Goal: Task Accomplishment & Management: Use online tool/utility

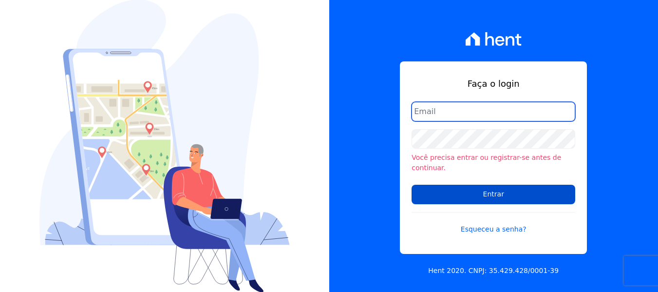
type input "[EMAIL_ADDRESS][DOMAIN_NAME]"
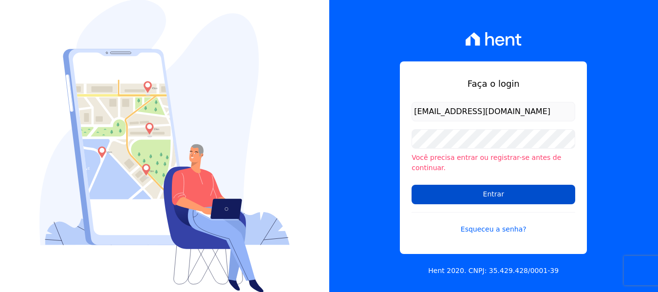
click at [493, 191] on input "Entrar" at bounding box center [494, 194] width 164 height 19
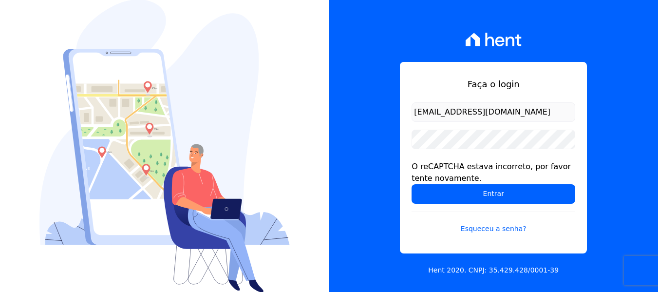
click at [493, 191] on input "Entrar" at bounding box center [494, 193] width 164 height 19
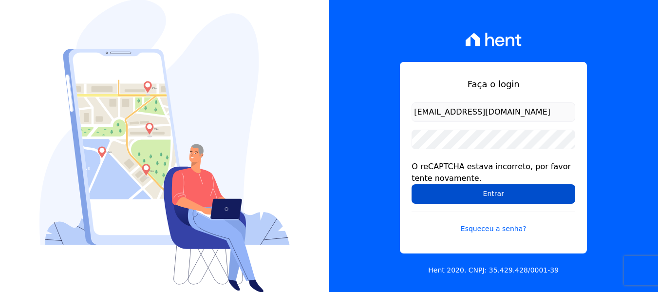
click at [491, 195] on input "Entrar" at bounding box center [494, 193] width 164 height 19
